Goal: Task Accomplishment & Management: Manage account settings

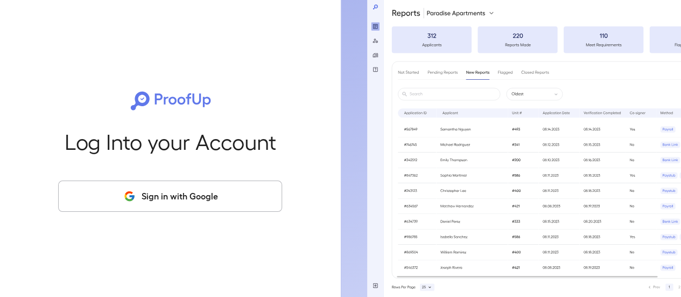
click at [173, 201] on button "Sign in with Google" at bounding box center [170, 195] width 224 height 31
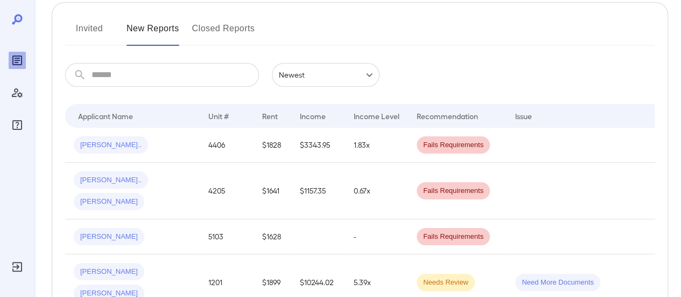
scroll to position [132, 0]
click at [82, 36] on button "Invited" at bounding box center [89, 32] width 48 height 26
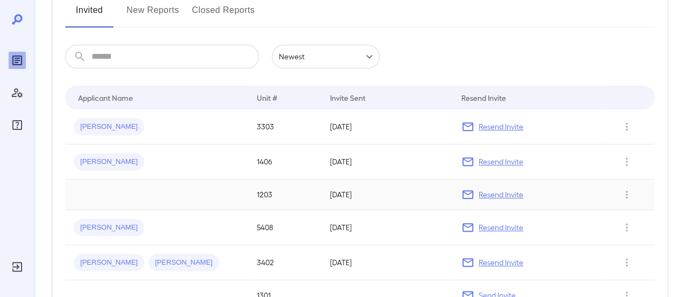
scroll to position [152, 0]
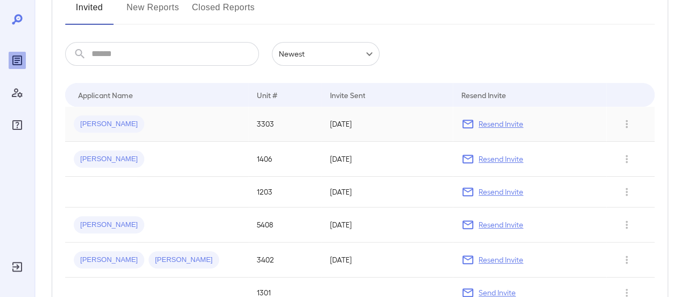
click at [505, 116] on td "Resend Invite" at bounding box center [529, 124] width 153 height 35
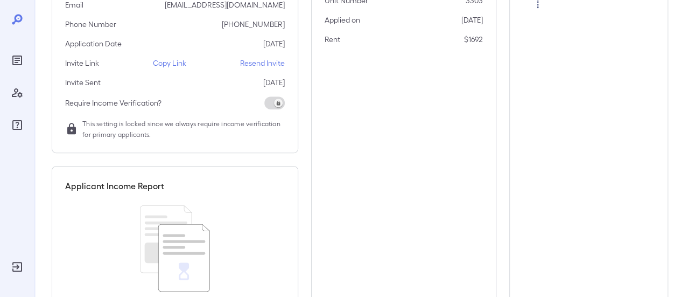
scroll to position [163, 0]
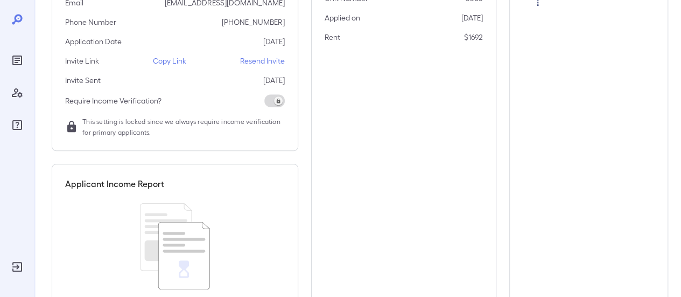
click at [258, 62] on p "Resend Invite" at bounding box center [262, 60] width 45 height 11
